Goal: Task Accomplishment & Management: Use online tool/utility

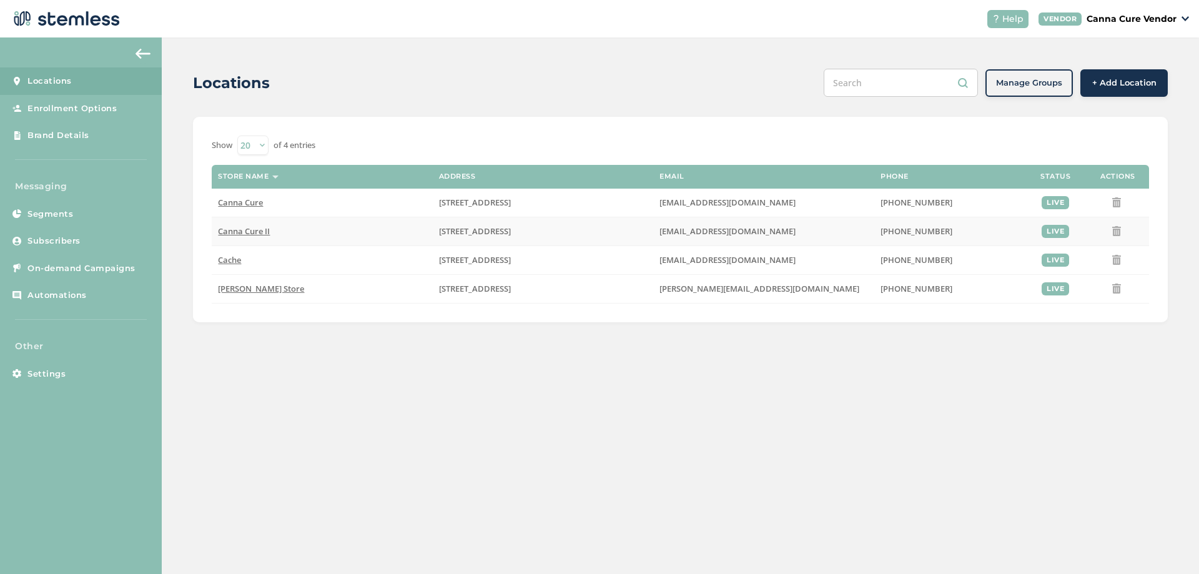
click at [260, 233] on span "Canna Cure II" at bounding box center [244, 230] width 52 height 11
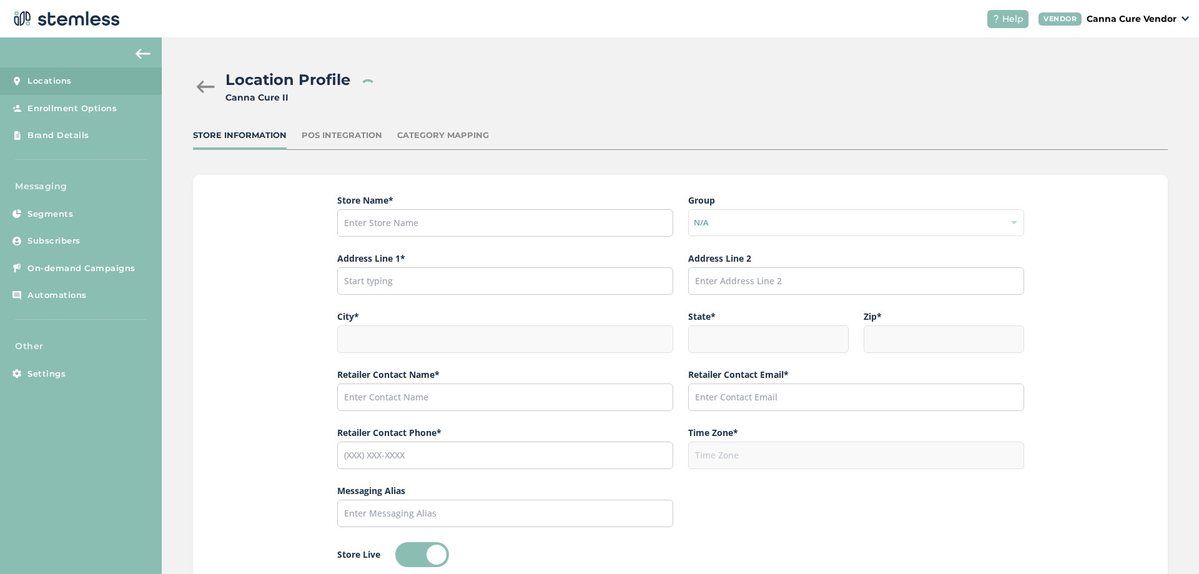
type input "Canna Cure II"
type input "[STREET_ADDRESS]"
type input "Stillwater"
type input "OK"
type input "74074"
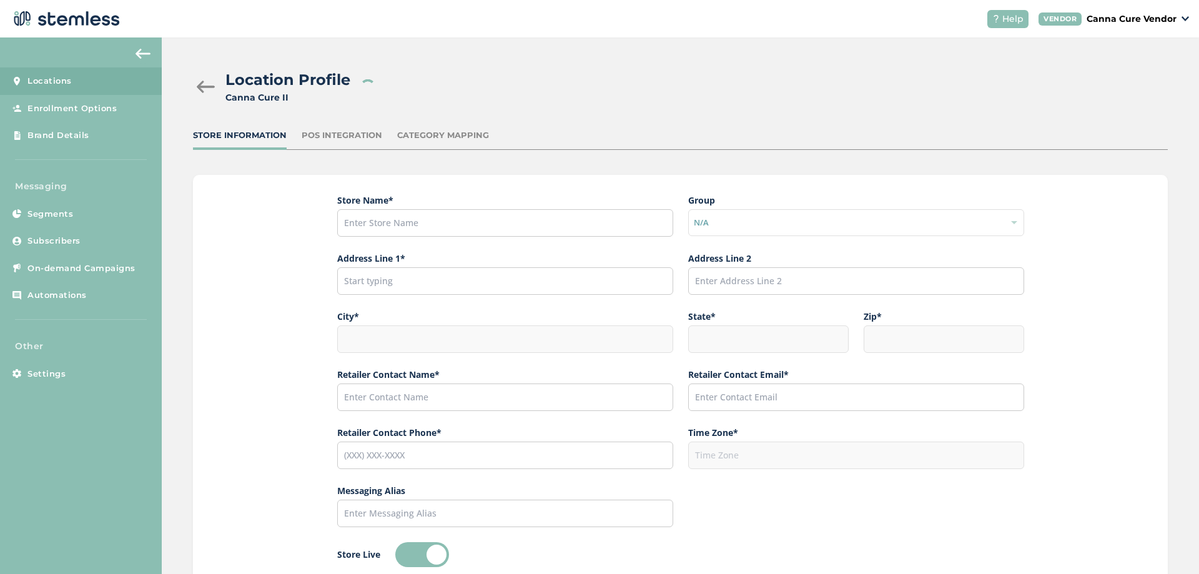
type input "[PERSON_NAME]"
type input "[EMAIL_ADDRESS][DOMAIN_NAME]"
type input "[PHONE_NUMBER]"
type input "America/[GEOGRAPHIC_DATA]"
type input "CanCure II"
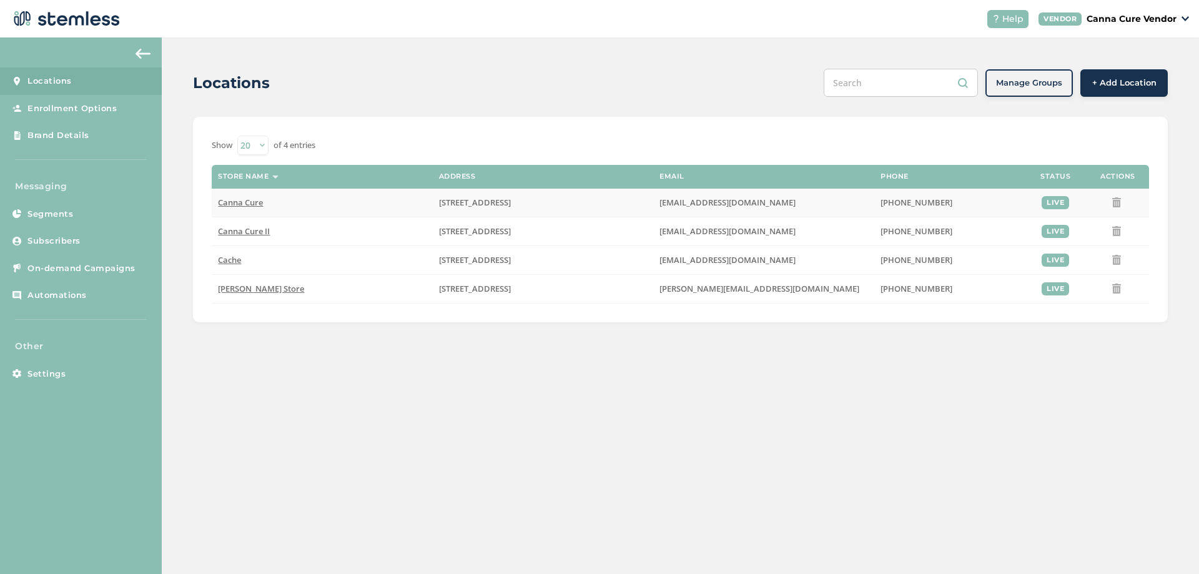
click at [242, 205] on span "Canna Cure" at bounding box center [240, 202] width 45 height 11
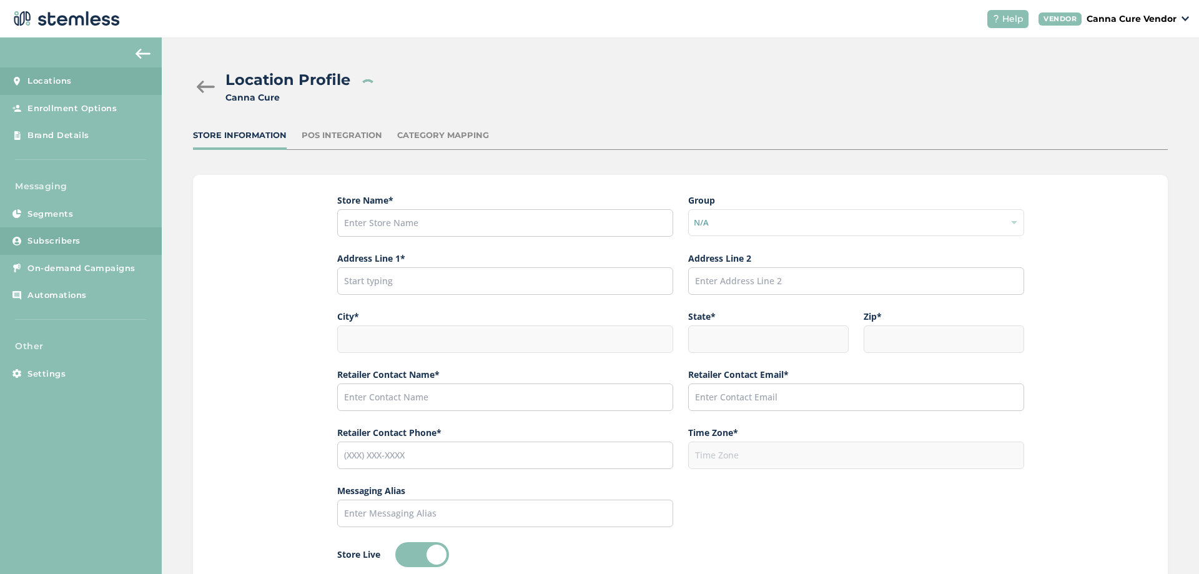
click at [81, 237] on link "Subscribers" at bounding box center [81, 240] width 162 height 27
type input "Canna Cure"
type input "[STREET_ADDRESS]"
type input "[PERSON_NAME]"
type input "OK"
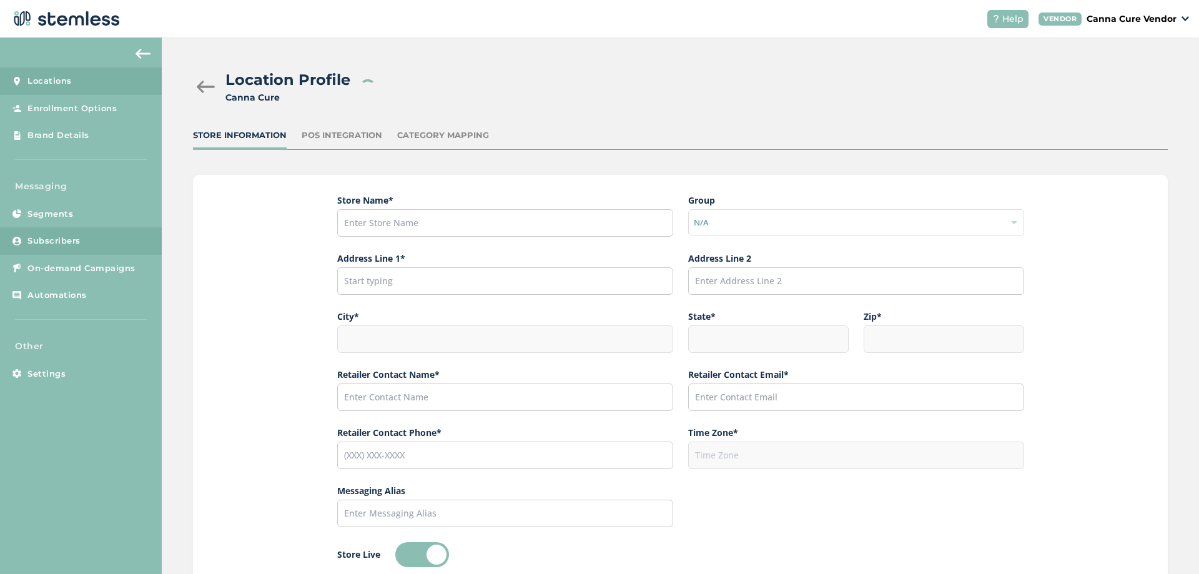
type input "73505"
type input "Linnelle"
type input "[EMAIL_ADDRESS][DOMAIN_NAME]"
type input "[PHONE_NUMBER]"
type input "America/[GEOGRAPHIC_DATA]"
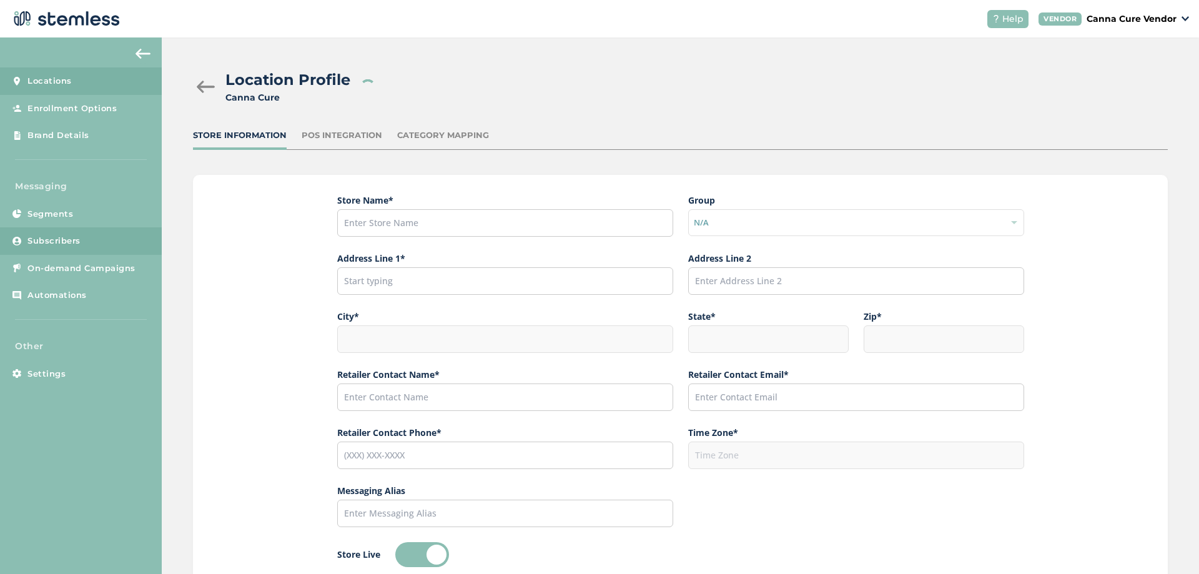
type input "CanCure"
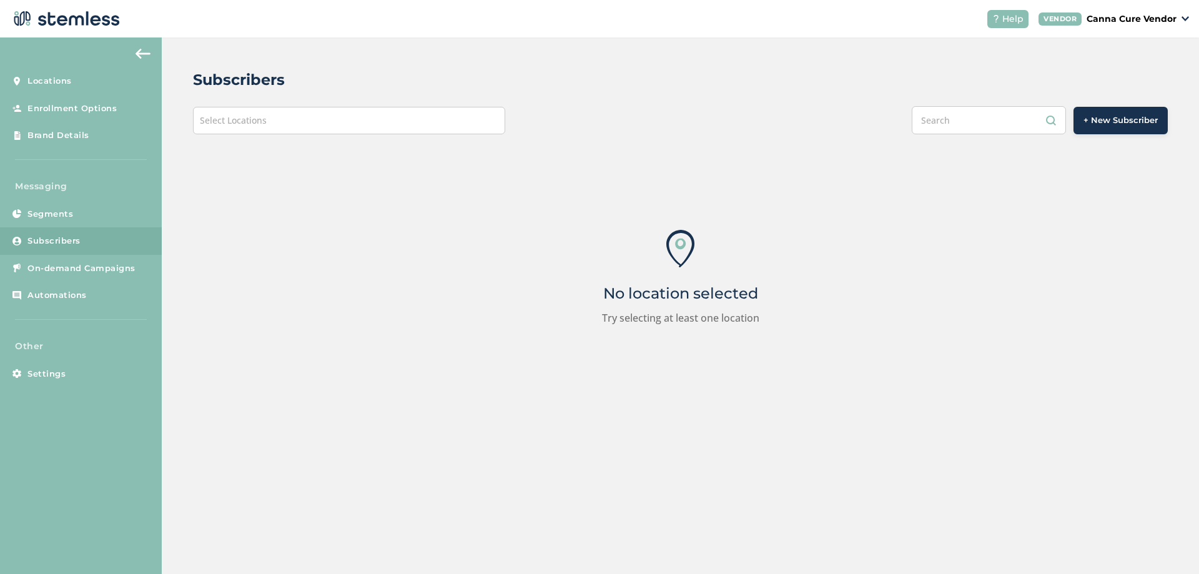
click at [337, 122] on div "Select Locations" at bounding box center [349, 120] width 312 height 27
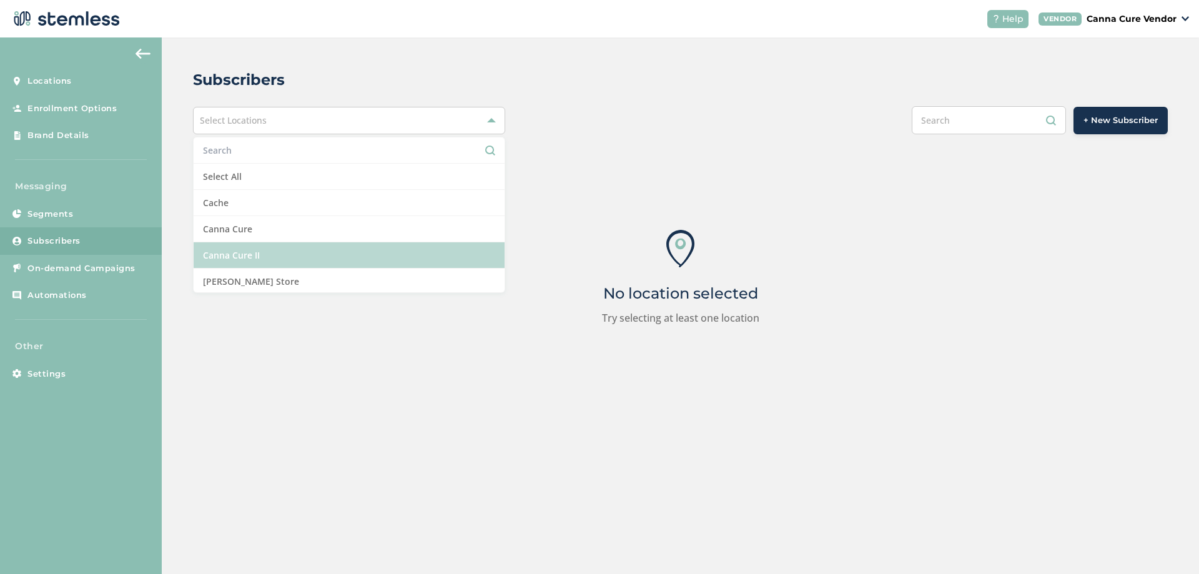
click at [252, 249] on li "Canna Cure II" at bounding box center [349, 255] width 311 height 26
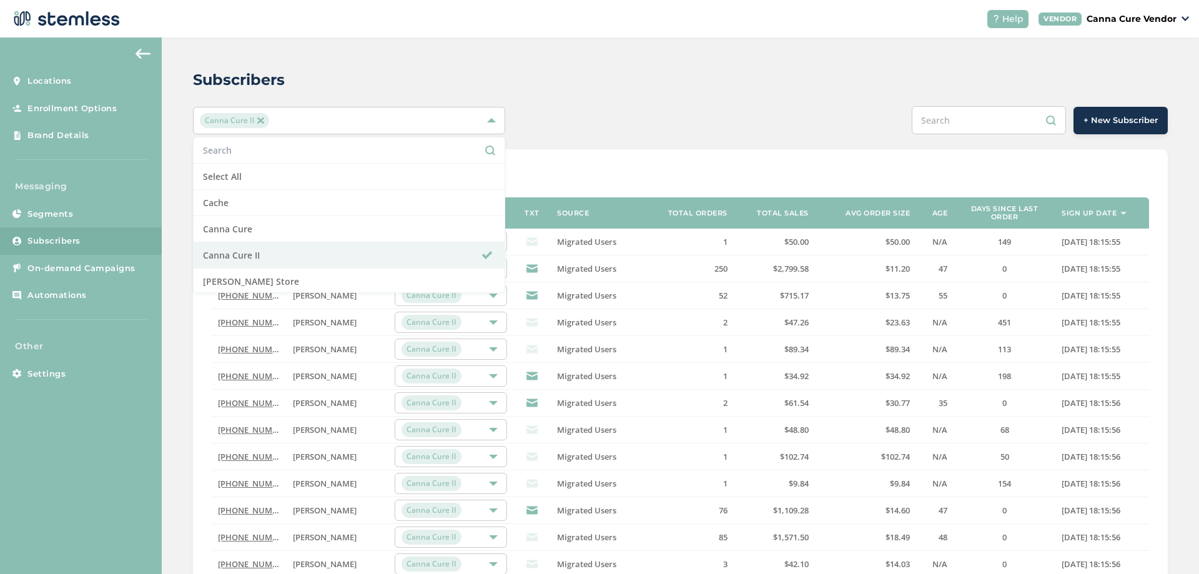
click at [408, 61] on div "Subscribers Canna Cure II Select All Cache Canna Cure Canna Cure II [PERSON_NAM…" at bounding box center [681, 444] width 1038 height 815
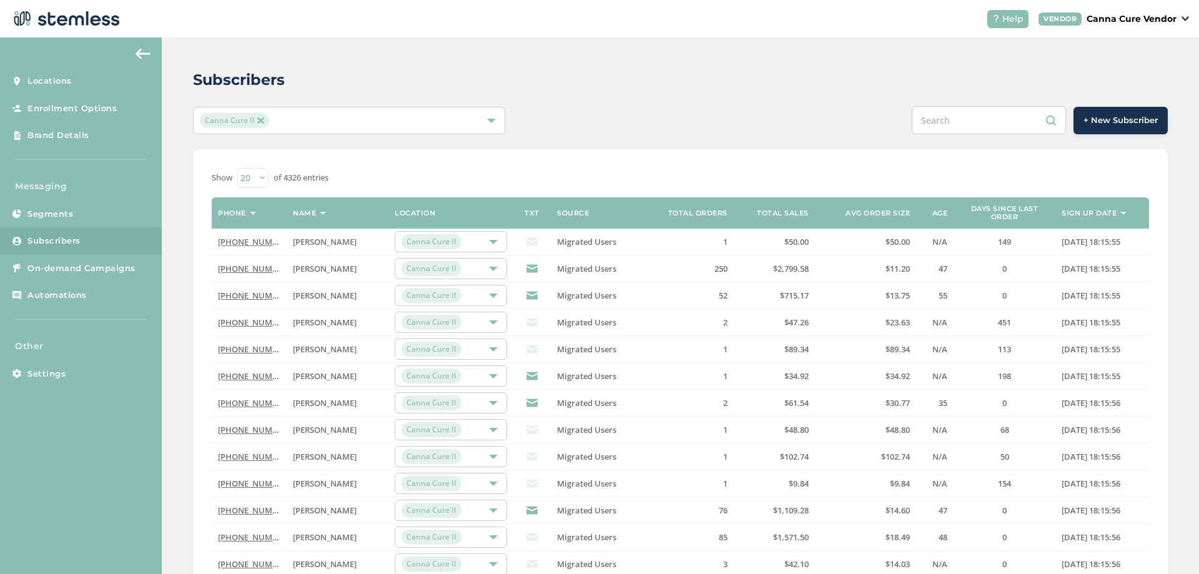
click at [259, 122] on img at bounding box center [260, 120] width 6 height 6
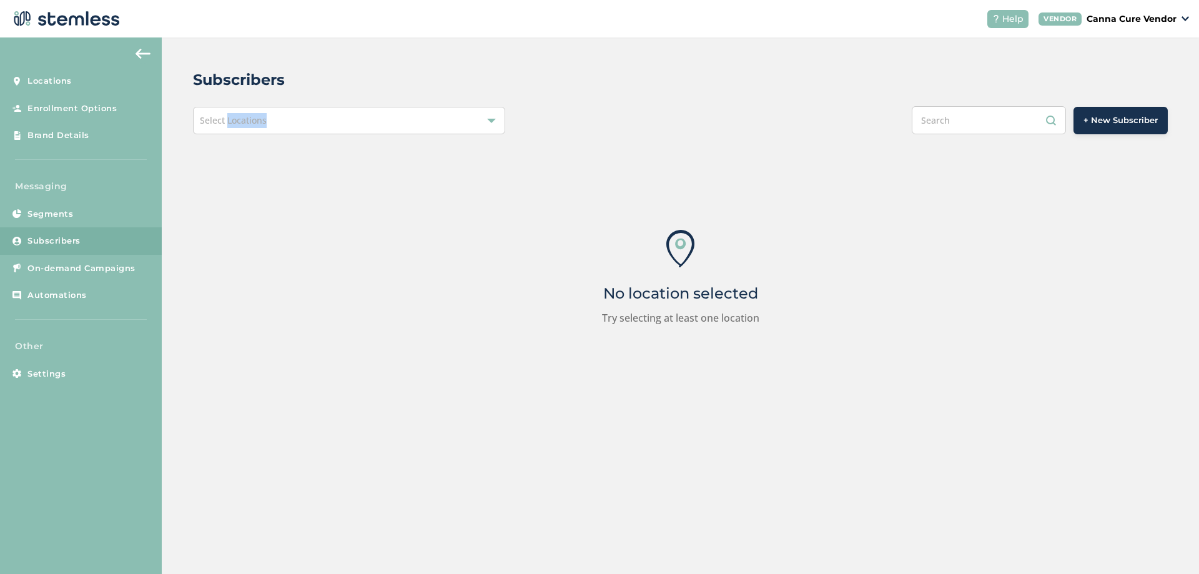
click at [259, 122] on span "Select Locations" at bounding box center [233, 120] width 67 height 12
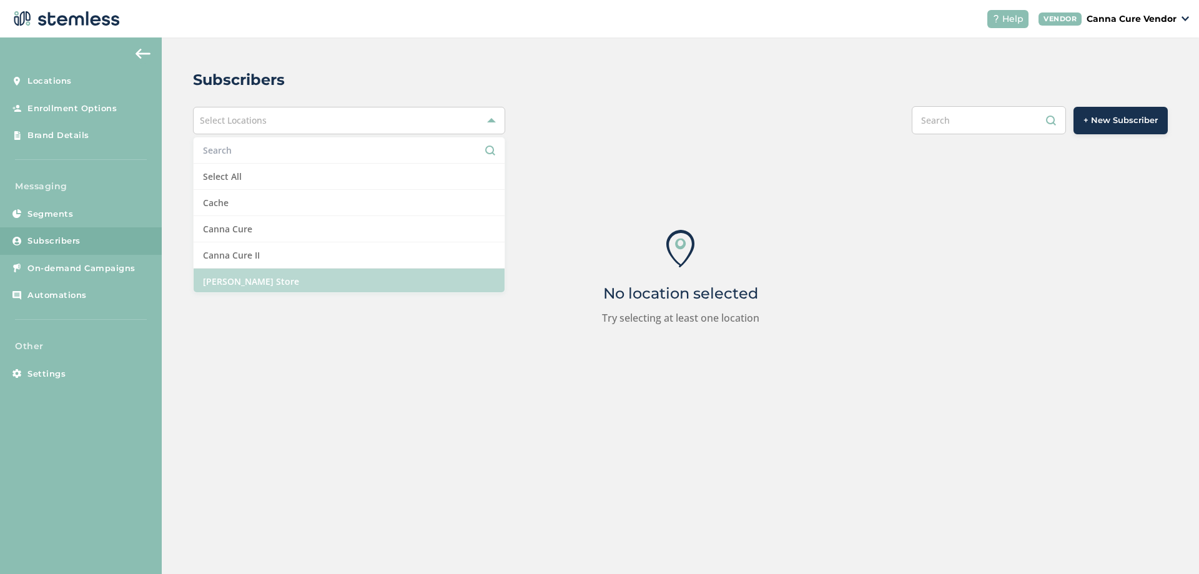
click at [263, 282] on li "[PERSON_NAME] Store" at bounding box center [349, 282] width 311 height 26
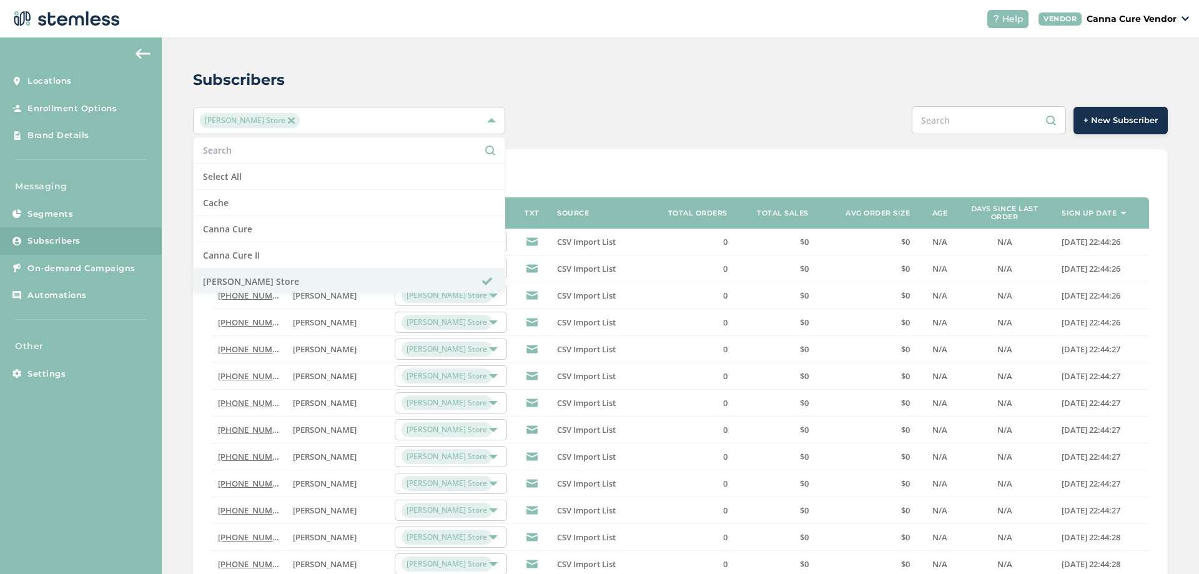
click at [399, 68] on div "Subscribers [PERSON_NAME] Store Select All Cache Canna Cure Canna Cure II [PERS…" at bounding box center [681, 444] width 1038 height 815
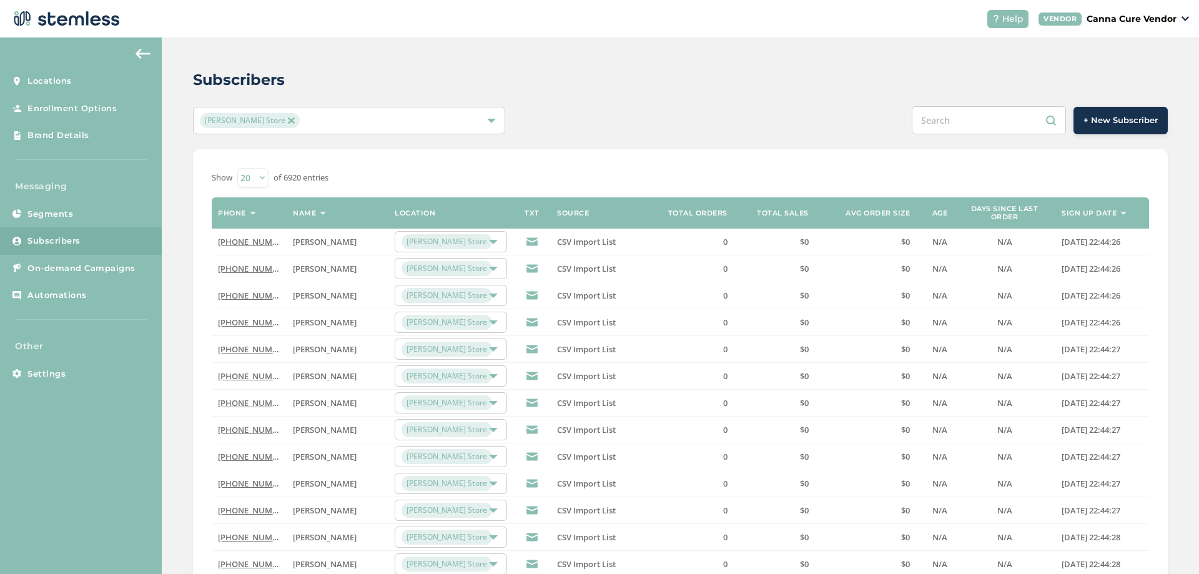
click at [332, 116] on div "[PERSON_NAME] Store" at bounding box center [343, 120] width 286 height 15
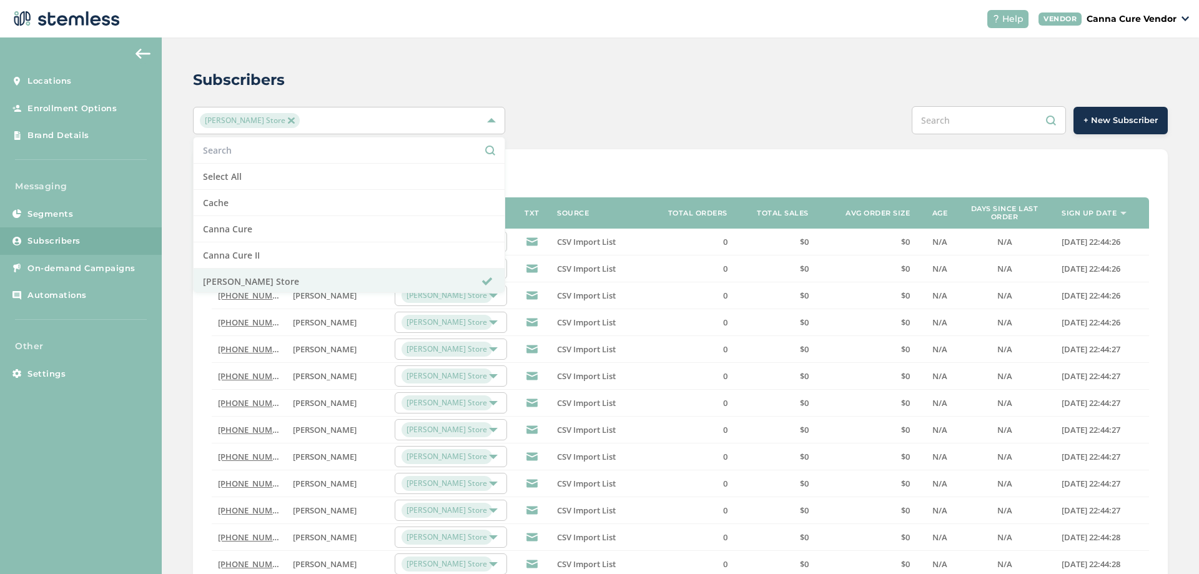
drag, startPoint x: 264, startPoint y: 119, endPoint x: 262, endPoint y: 132, distance: 13.4
click at [288, 119] on img at bounding box center [291, 120] width 6 height 6
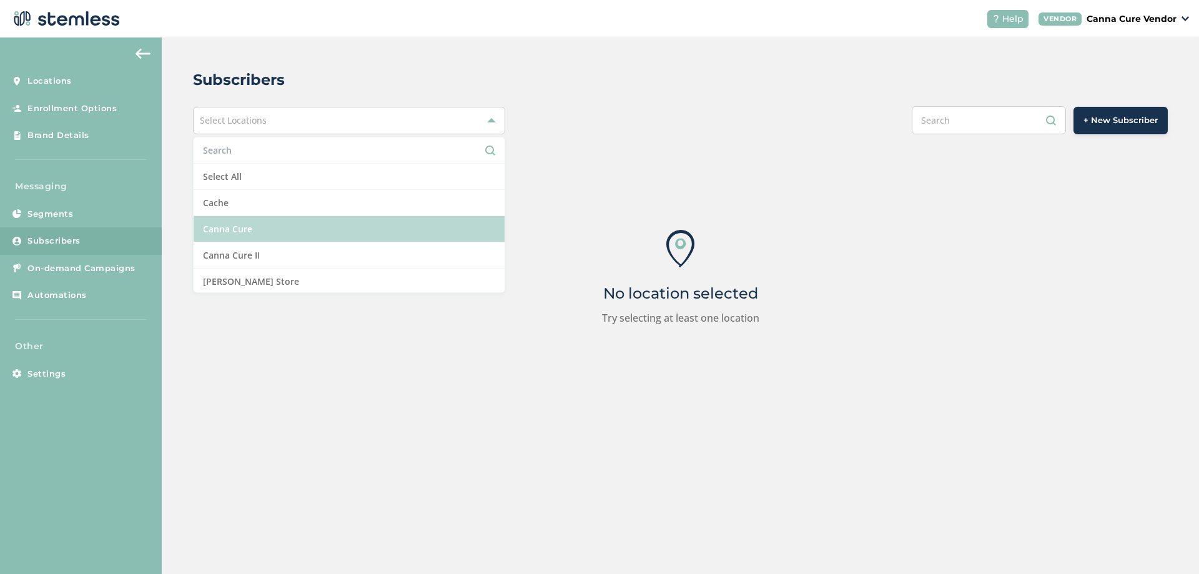
click at [254, 232] on li "Canna Cure" at bounding box center [349, 229] width 311 height 26
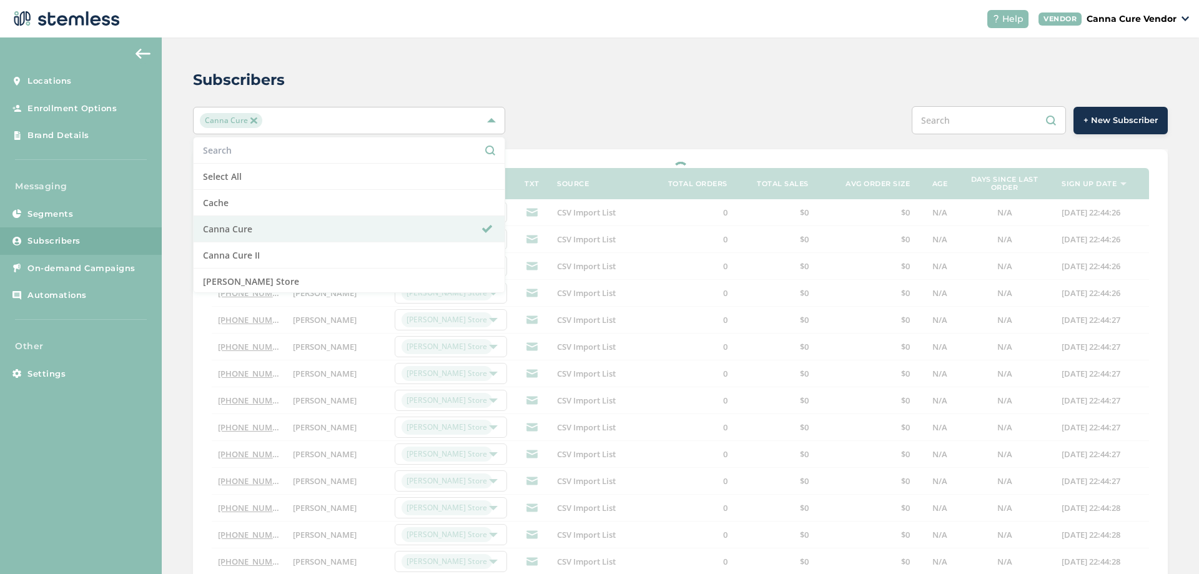
click at [434, 77] on div "Subscribers" at bounding box center [675, 80] width 965 height 22
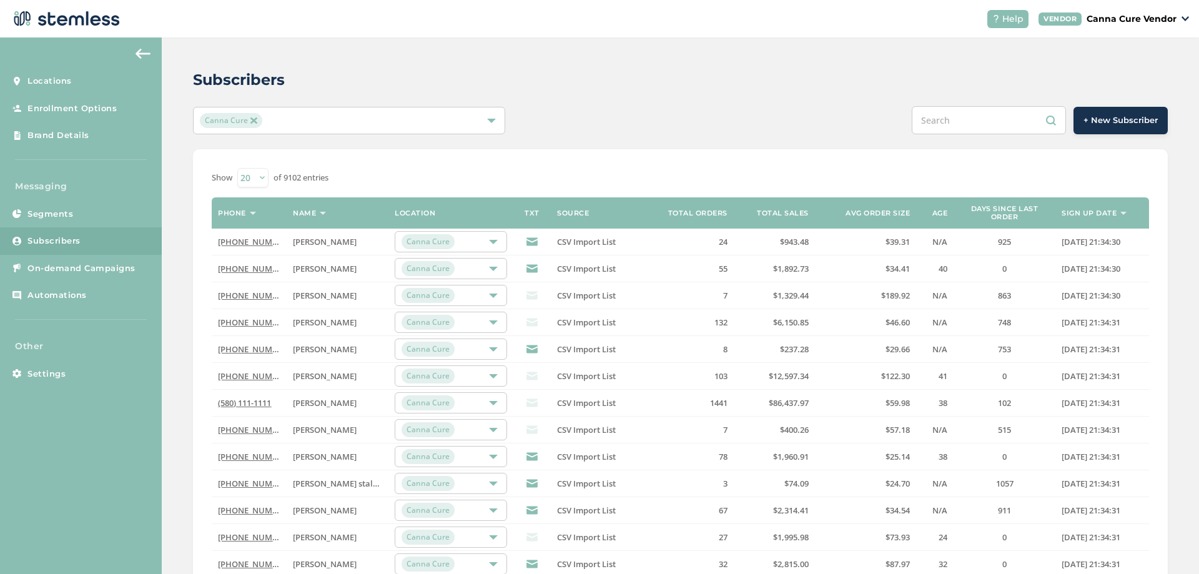
click at [254, 122] on img at bounding box center [253, 120] width 6 height 6
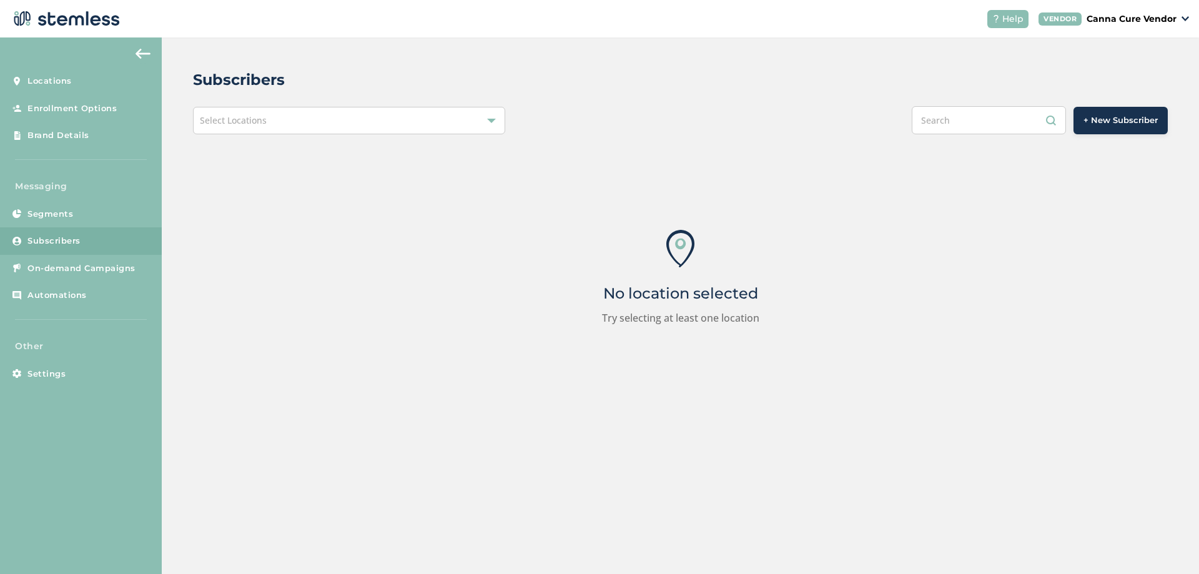
click at [251, 121] on span "Select Locations" at bounding box center [233, 120] width 67 height 12
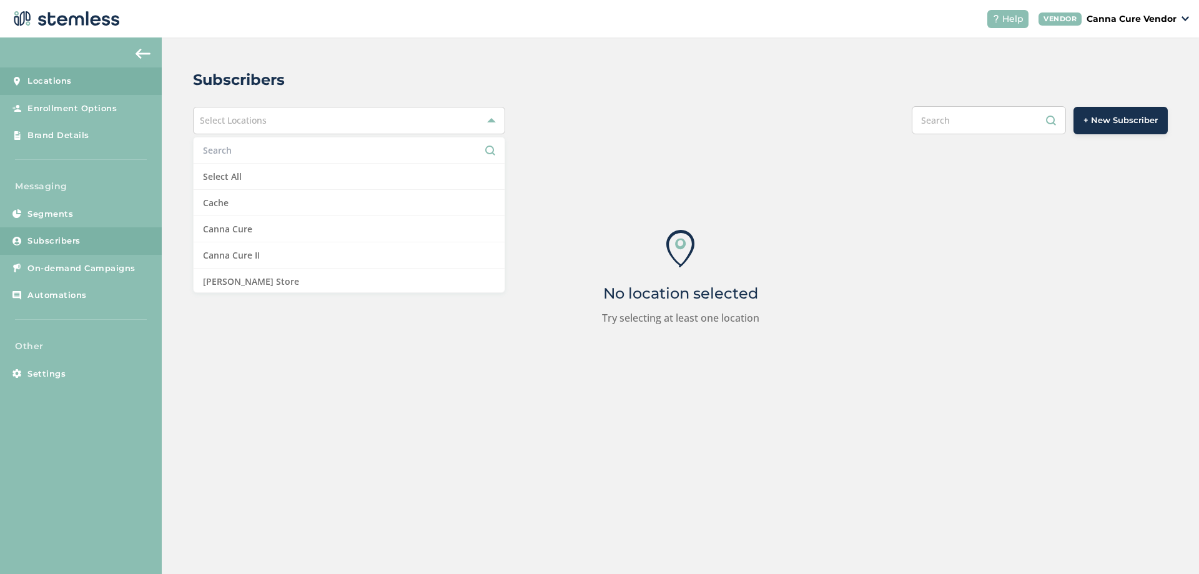
click at [99, 81] on link "Locations" at bounding box center [81, 80] width 162 height 27
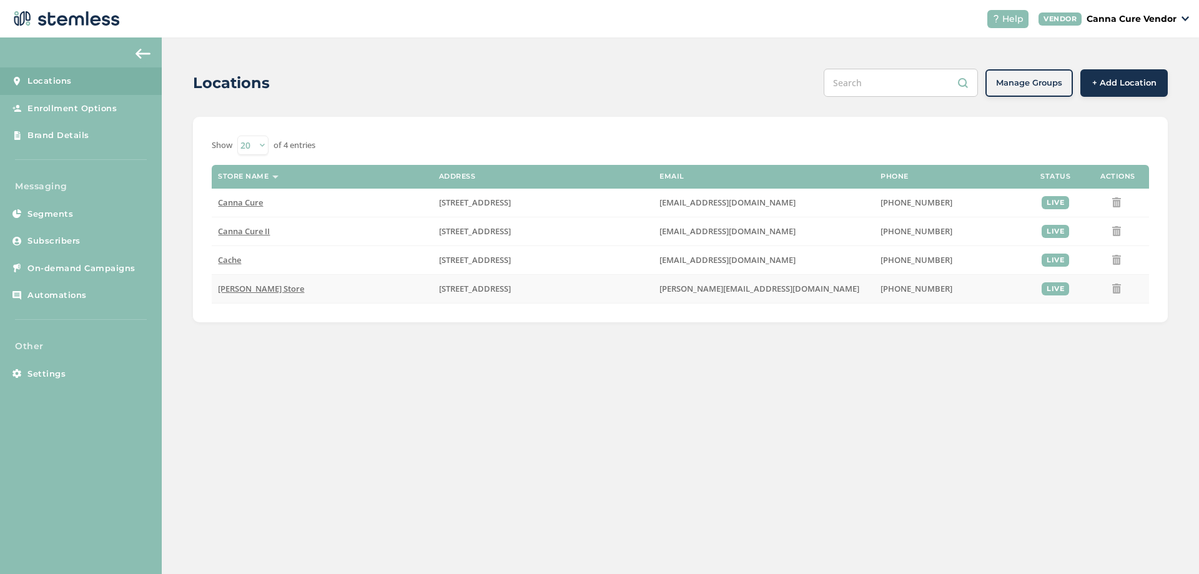
click at [234, 289] on span "[PERSON_NAME] Store" at bounding box center [261, 288] width 86 height 11
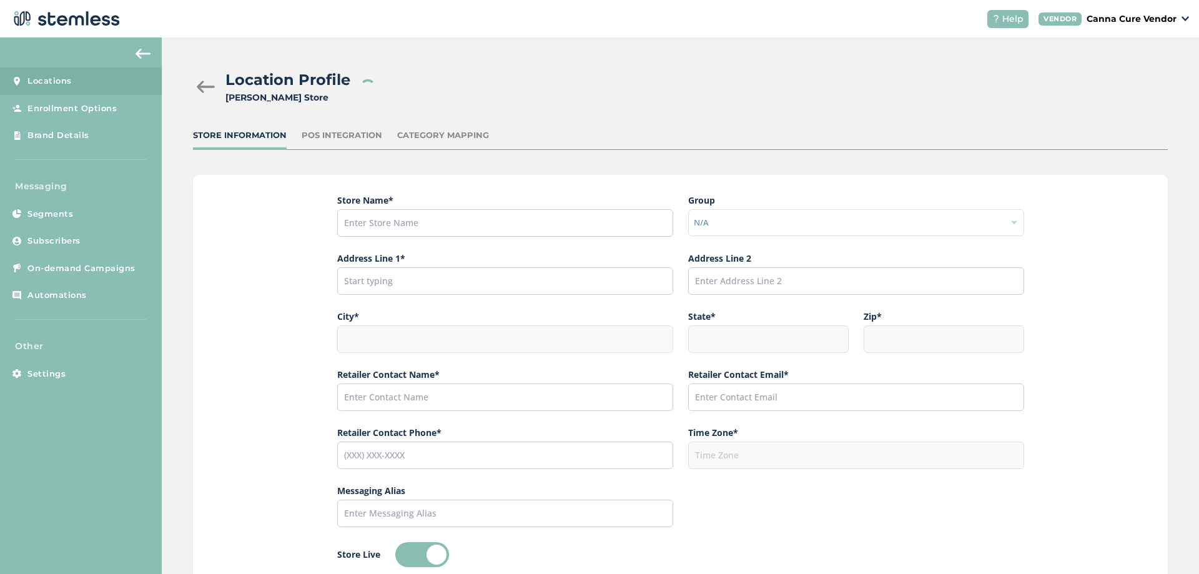
type input "[PERSON_NAME] Store"
type input "[STREET_ADDRESS]"
type input "[PERSON_NAME]"
type input "OK"
type input "73034"
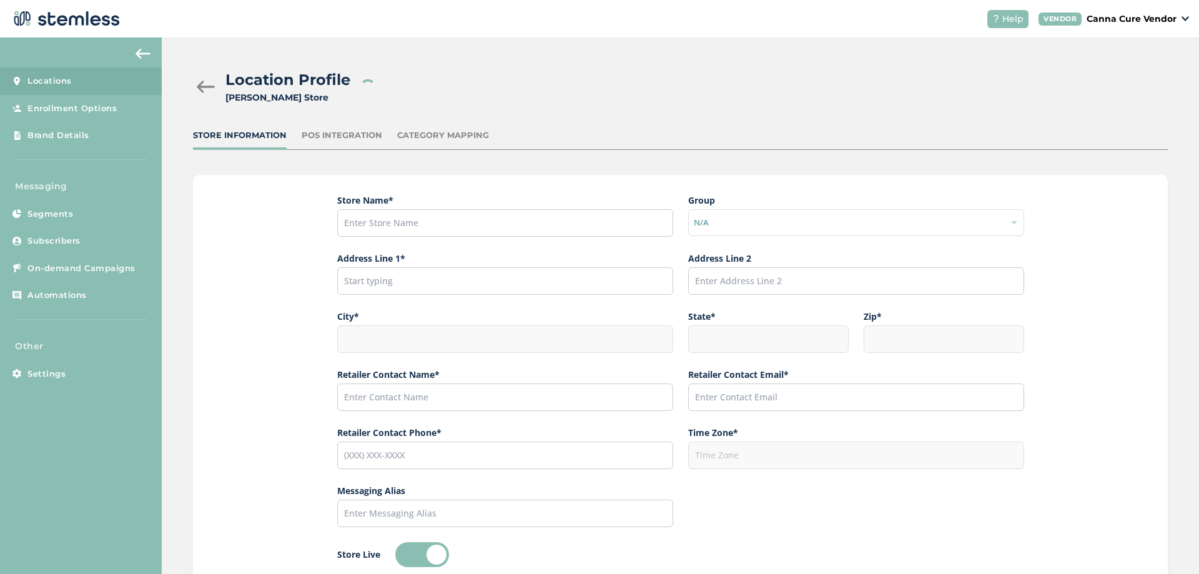
type input "Canna Cure"
type input "[PERSON_NAME][EMAIL_ADDRESS][DOMAIN_NAME]"
type input "[PHONE_NUMBER]"
type input "America/[GEOGRAPHIC_DATA]"
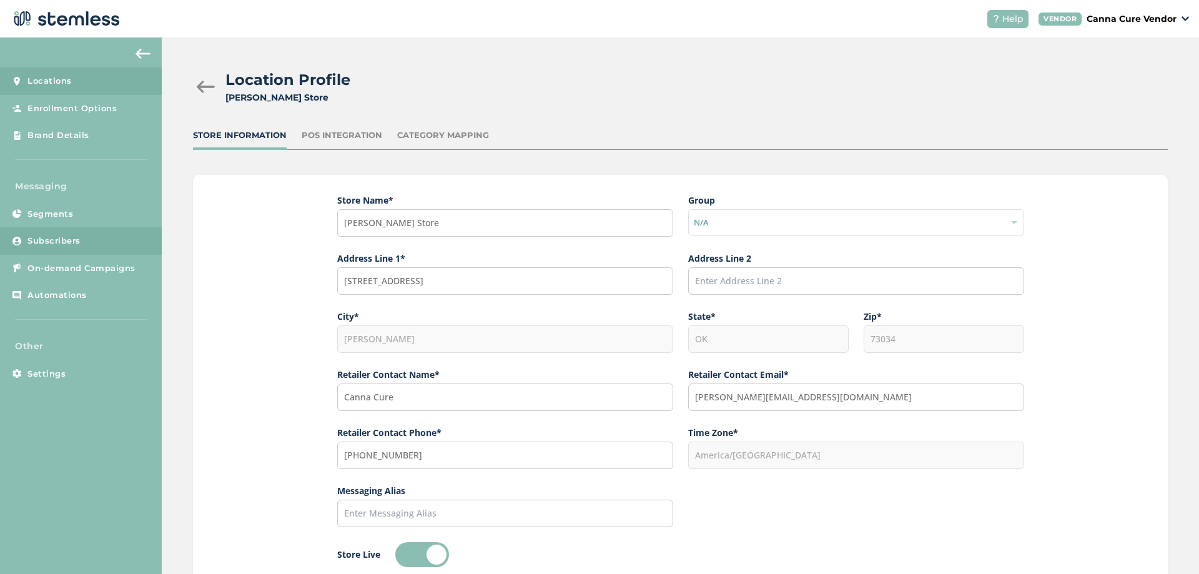
click at [73, 240] on span "Subscribers" at bounding box center [53, 241] width 53 height 12
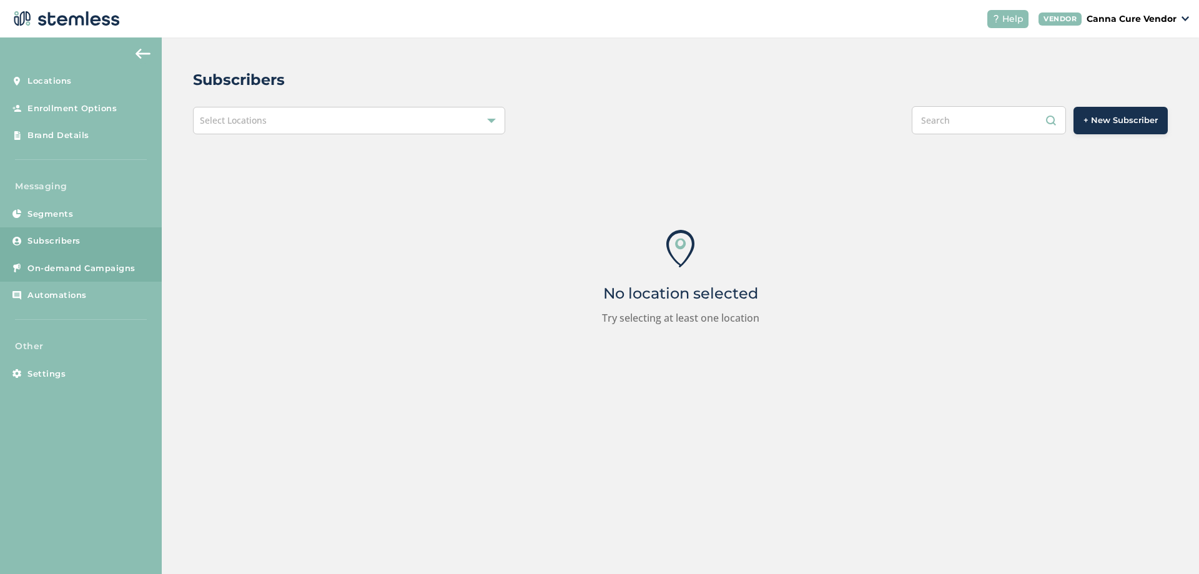
click at [70, 274] on span "On-demand Campaigns" at bounding box center [81, 268] width 108 height 12
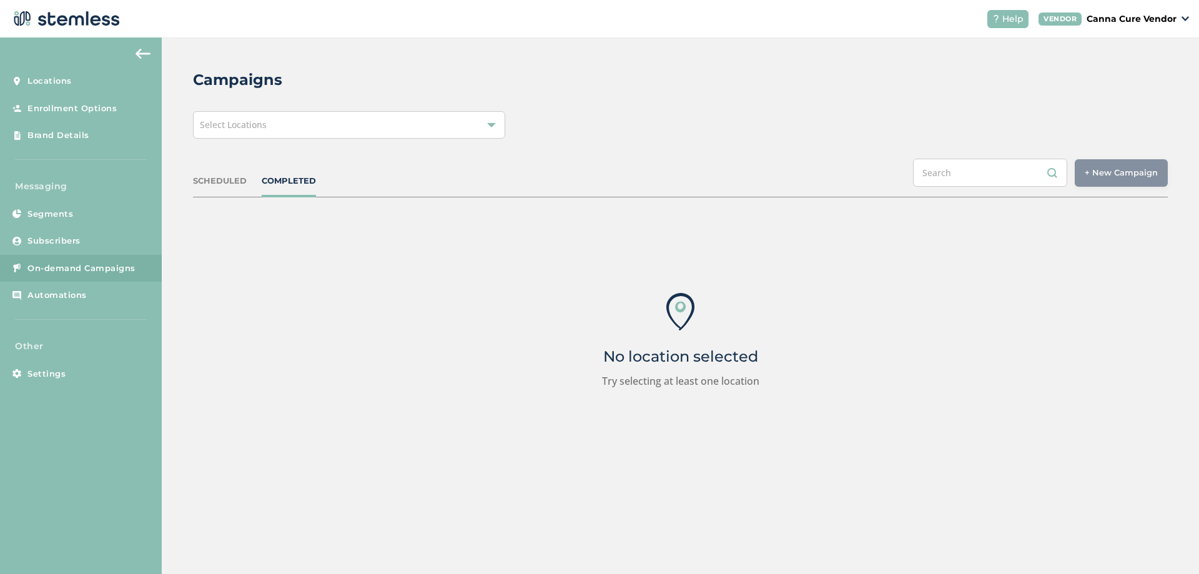
click at [391, 131] on div "Select Locations" at bounding box center [349, 124] width 312 height 27
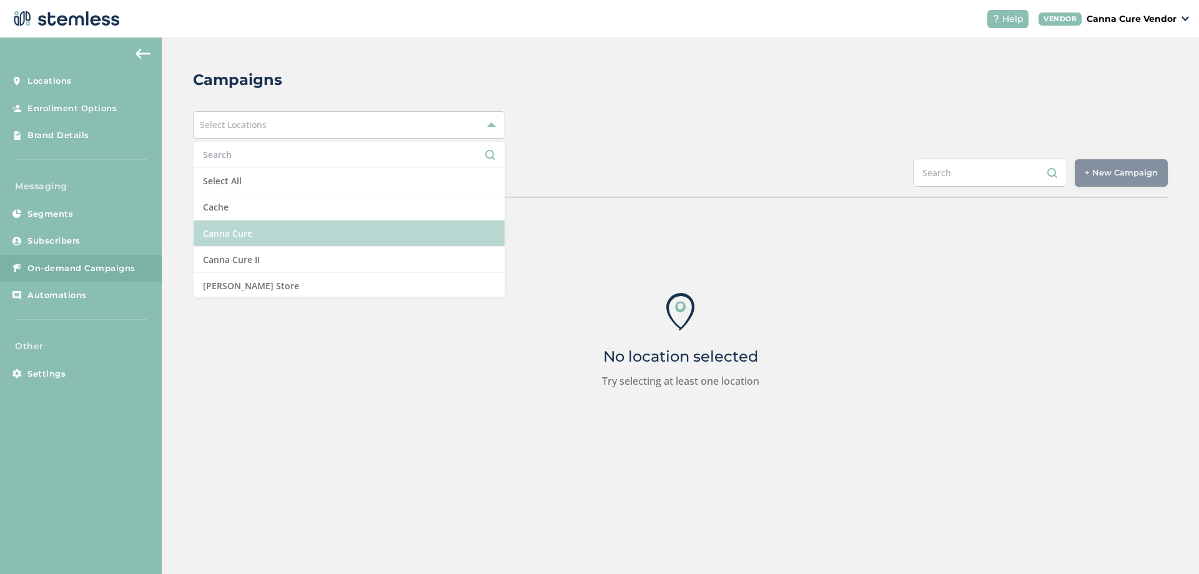
click at [262, 229] on li "Canna Cure" at bounding box center [349, 233] width 311 height 26
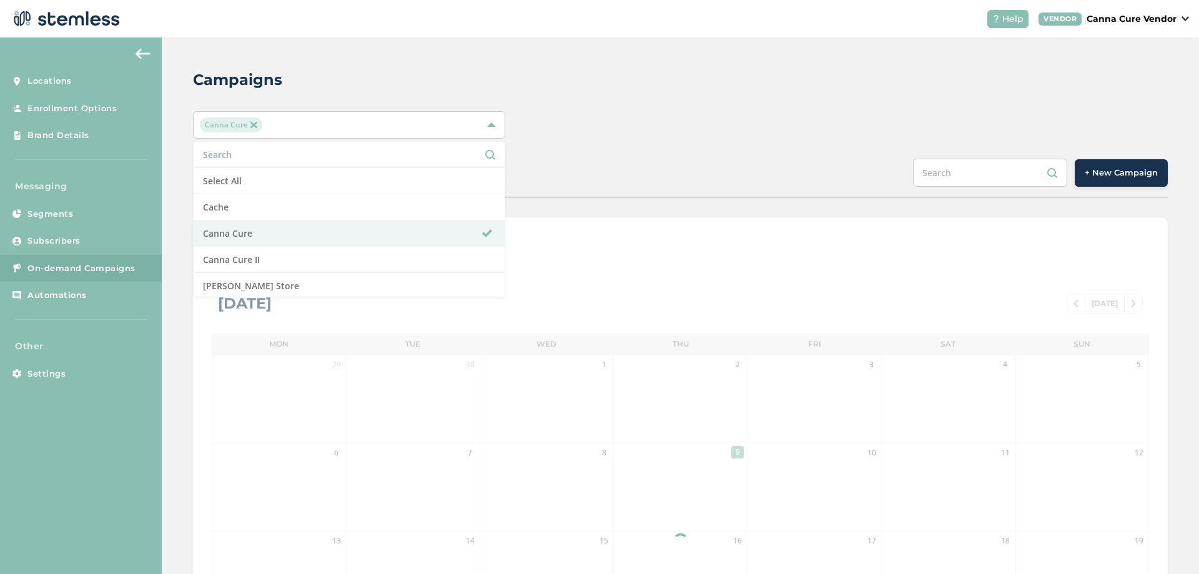
click at [1116, 175] on span "+ New Campaign" at bounding box center [1121, 173] width 73 height 12
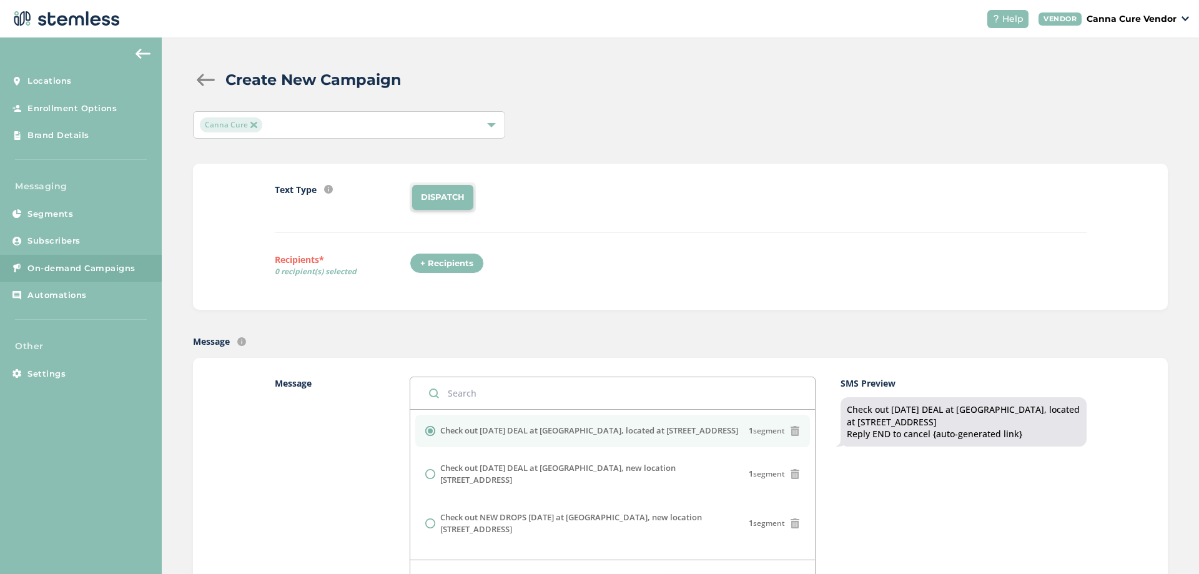
click at [438, 259] on div "+ Recipients" at bounding box center [447, 263] width 74 height 21
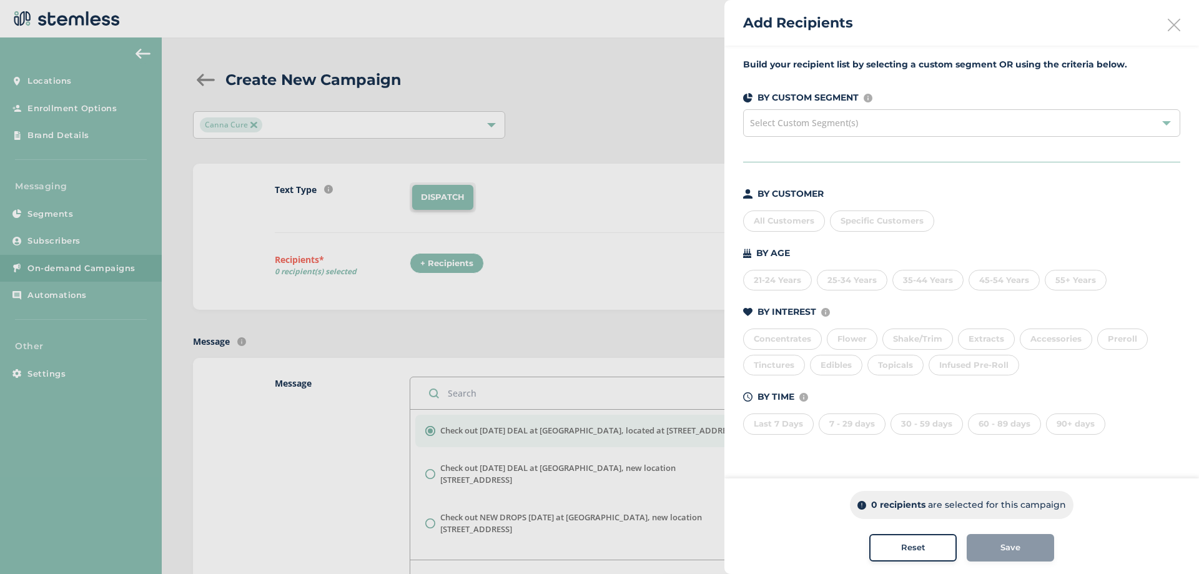
click at [778, 224] on div "All Customers" at bounding box center [784, 221] width 82 height 21
click at [1172, 24] on icon at bounding box center [1174, 25] width 12 height 12
